Goal: Information Seeking & Learning: Learn about a topic

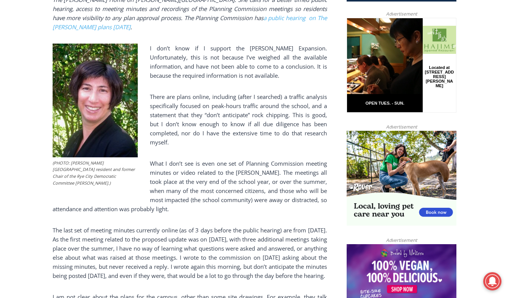
scroll to position [403, 0]
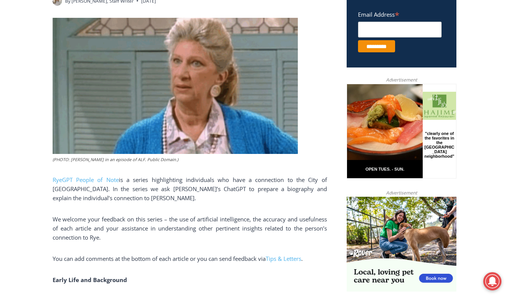
scroll to position [333, 0]
